Goal: Answer question/provide support: Answer question/provide support

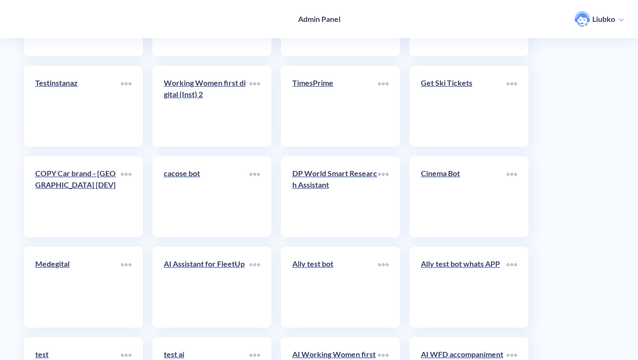
scroll to position [3376, 0]
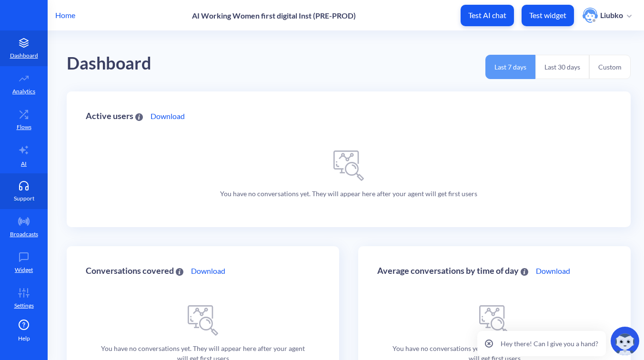
click at [21, 194] on p "Support" at bounding box center [24, 198] width 20 height 9
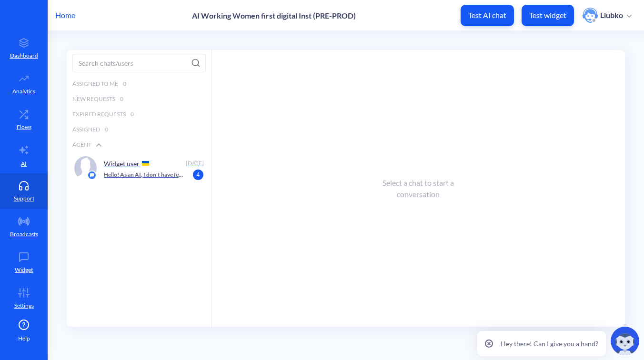
click at [60, 9] on div "Home AI Working Women first digital Inst (PRE-PROD) Test AI chat Test widget Li…" at bounding box center [322, 15] width 644 height 30
click at [64, 13] on p "Home" at bounding box center [65, 15] width 20 height 11
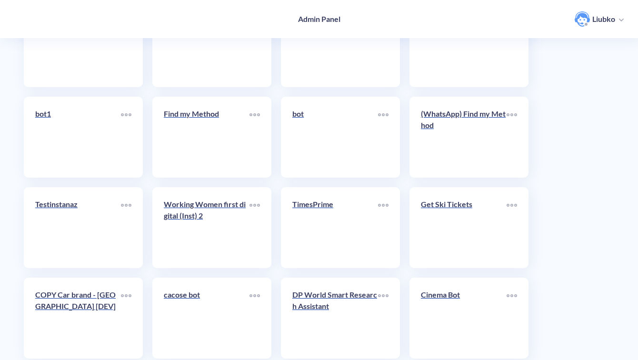
scroll to position [3376, 0]
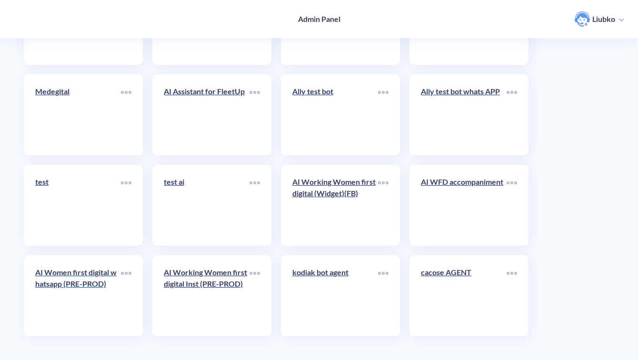
click at [71, 299] on link "AI Women first digital whatsapp (PRE-PROD)" at bounding box center [78, 296] width 86 height 58
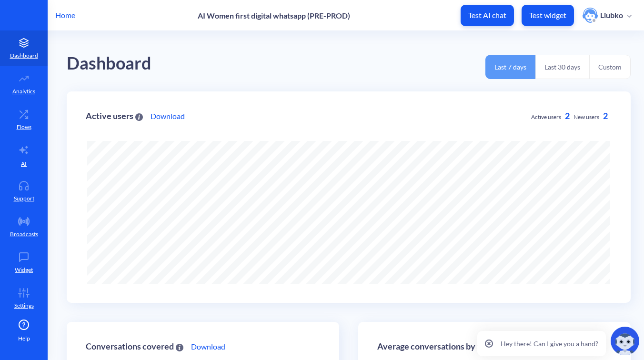
scroll to position [360, 644]
click at [28, 191] on link "Support" at bounding box center [24, 191] width 48 height 36
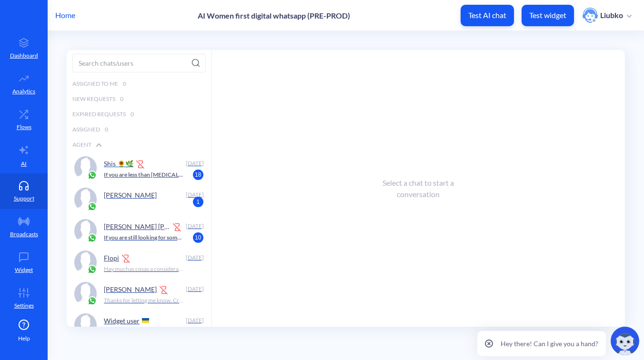
click at [136, 169] on div "Shis 🌻🌿" at bounding box center [143, 163] width 78 height 14
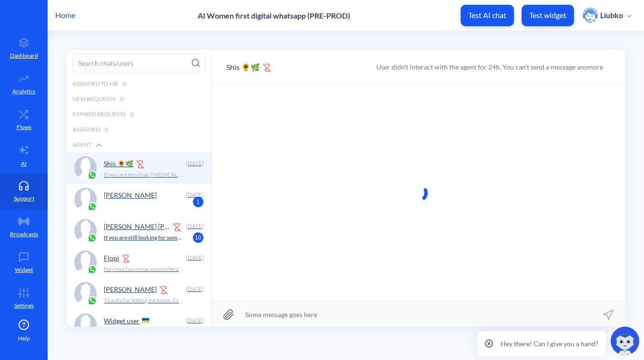
scroll to position [0, 0]
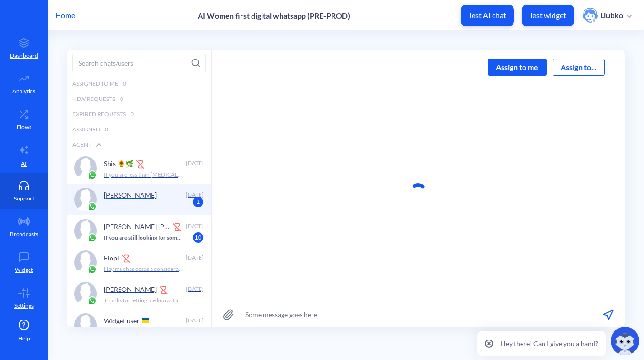
click at [160, 199] on div "[PERSON_NAME]" at bounding box center [143, 195] width 78 height 14
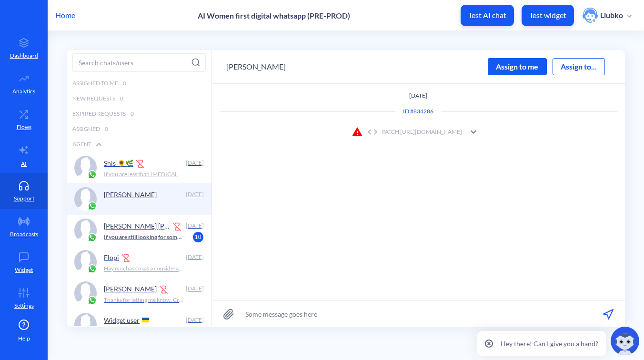
click at [462, 130] on div "PATCH [URL][DOMAIN_NAME]" at bounding box center [406, 131] width 110 height 11
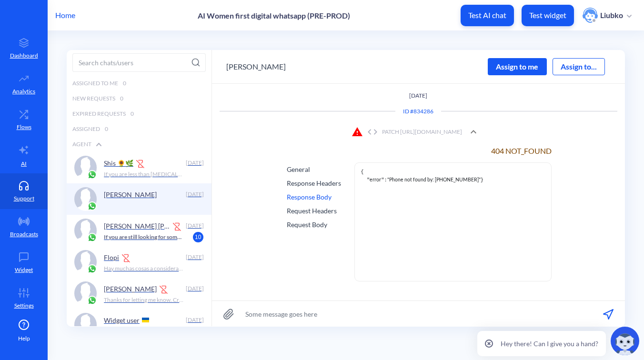
click at [305, 183] on div "Response Headers" at bounding box center [314, 183] width 54 height 10
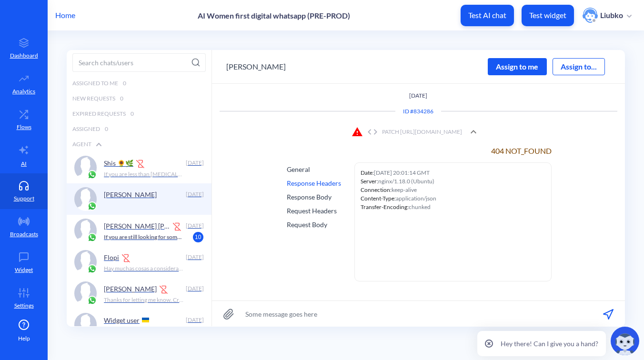
click at [305, 199] on div "Response Body" at bounding box center [314, 197] width 54 height 10
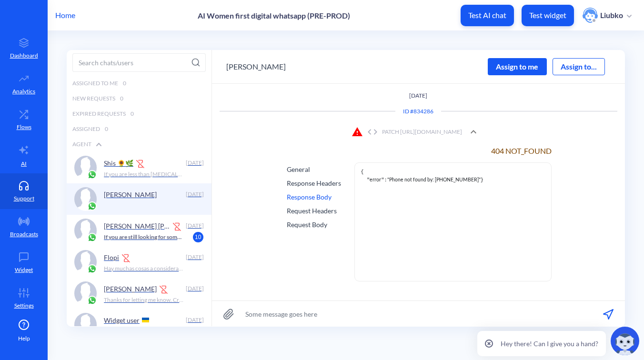
click at [311, 209] on div "Request Headers" at bounding box center [314, 211] width 54 height 10
click at [311, 224] on div "Request Body" at bounding box center [314, 224] width 54 height 10
click at [300, 169] on div "General" at bounding box center [314, 169] width 54 height 10
click at [302, 182] on div "Response Headers" at bounding box center [314, 183] width 54 height 10
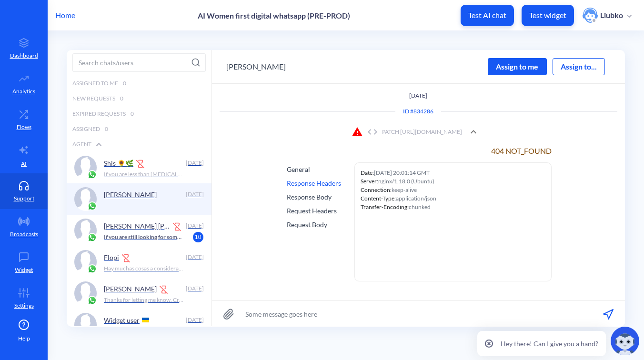
click at [306, 192] on div "Response Body" at bounding box center [314, 197] width 54 height 10
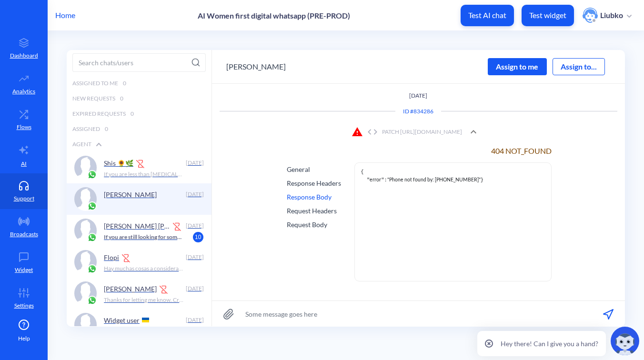
click at [309, 210] on div "Request Headers" at bounding box center [314, 211] width 54 height 10
click at [313, 225] on div "Request Body" at bounding box center [314, 224] width 54 height 10
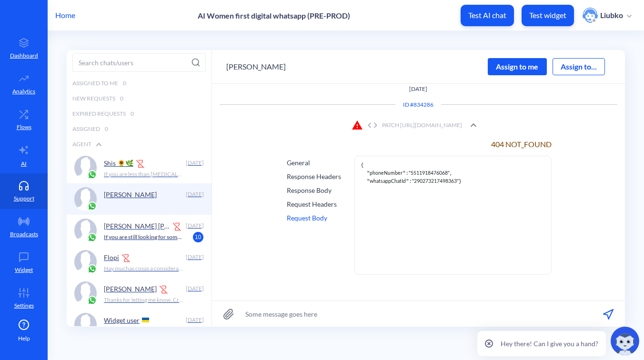
scroll to position [0, 0]
